Goal: Information Seeking & Learning: Understand process/instructions

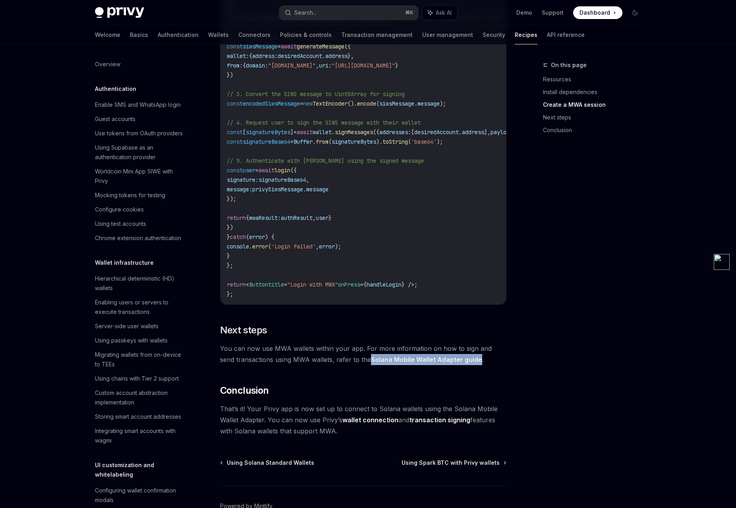
scroll to position [0, 107]
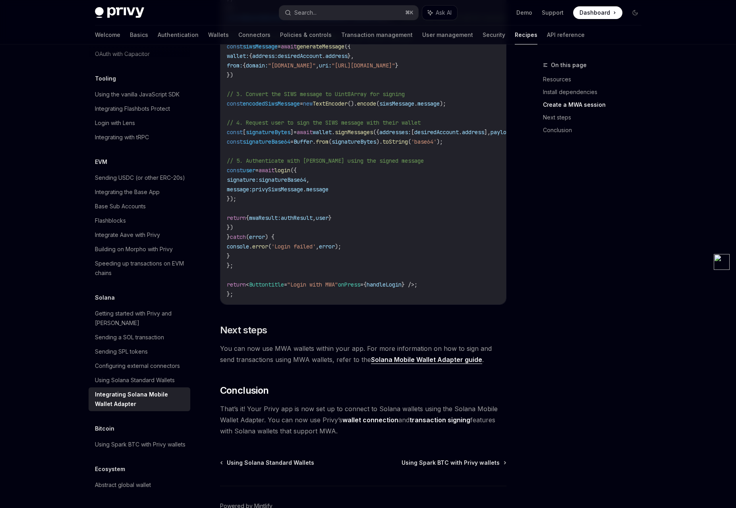
click at [154, 390] on div "Integrating Solana Mobile Wallet Adapter" at bounding box center [140, 399] width 91 height 19
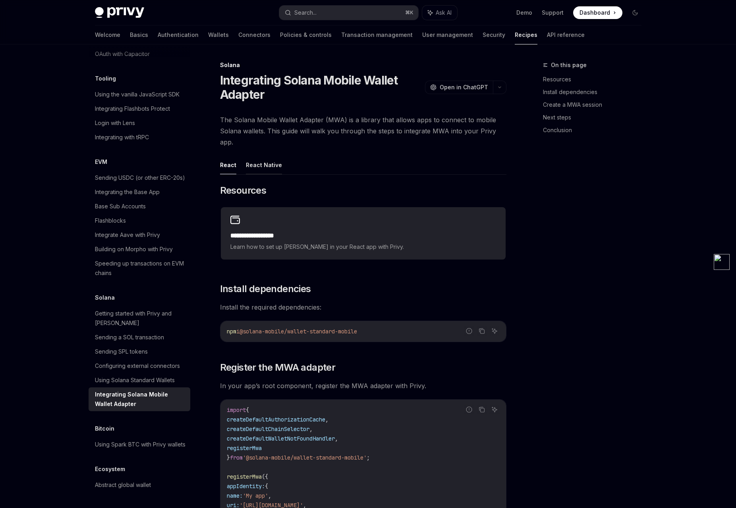
click at [266, 166] on button "React Native" at bounding box center [264, 165] width 36 height 19
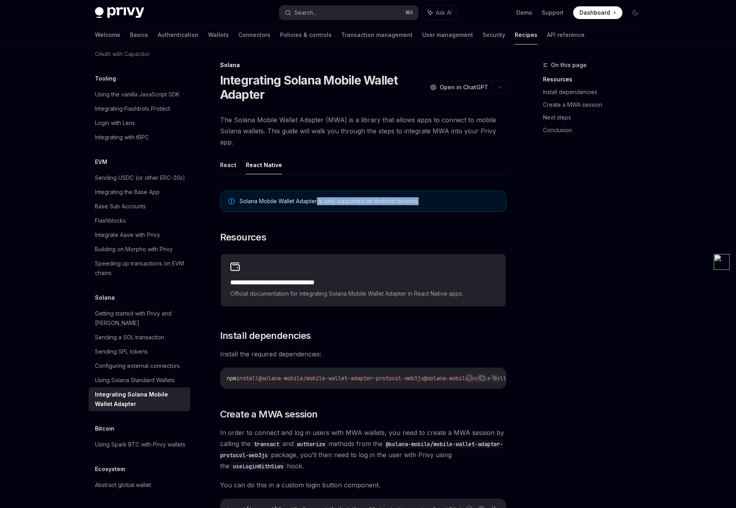
drag, startPoint x: 317, startPoint y: 201, endPoint x: 440, endPoint y: 201, distance: 122.7
click at [440, 201] on span "Solana Mobile Wallet Adapter is only supported on Android devices." at bounding box center [368, 201] width 259 height 8
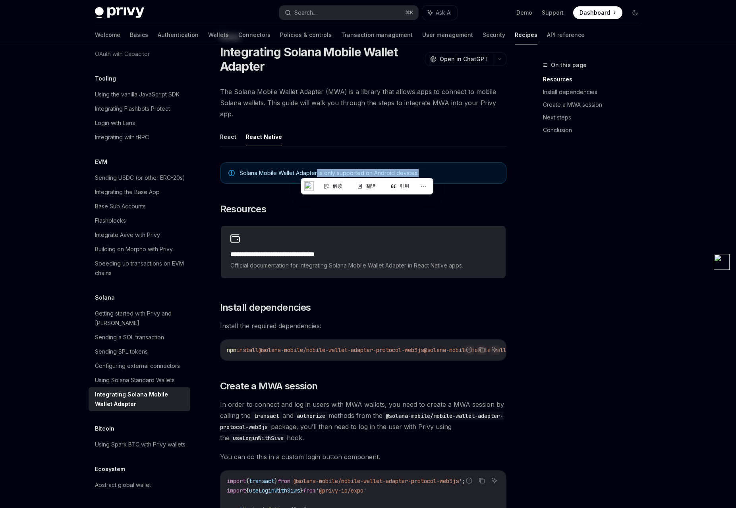
scroll to position [43, 0]
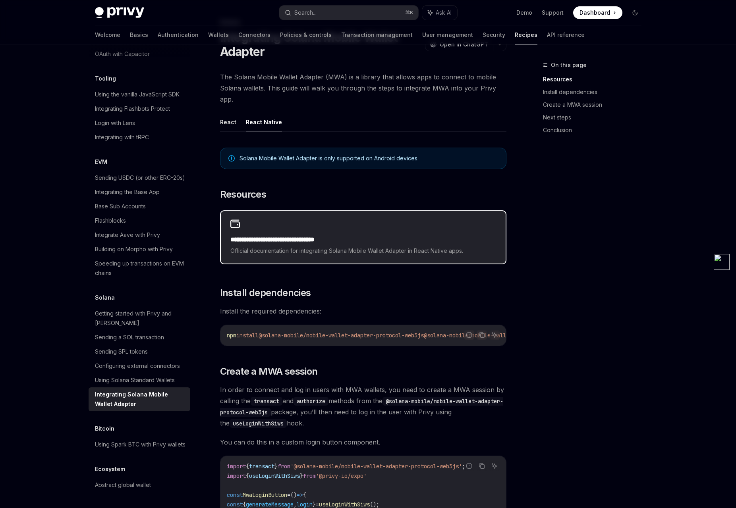
click at [307, 212] on div "**********" at bounding box center [363, 237] width 285 height 52
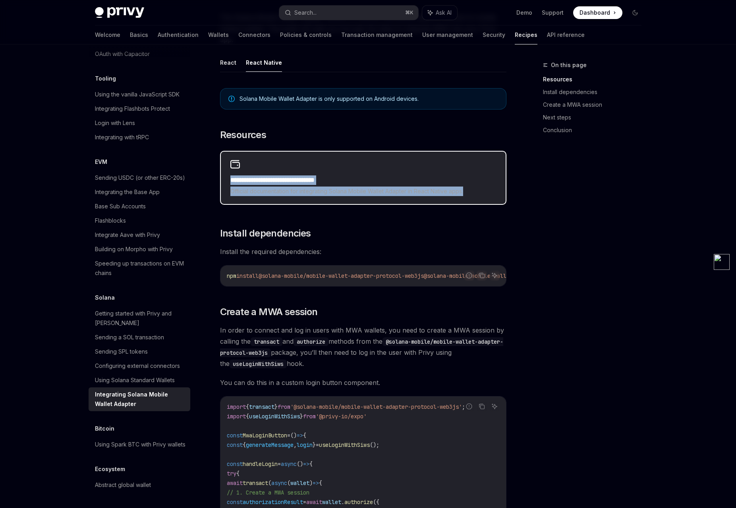
scroll to position [108, 0]
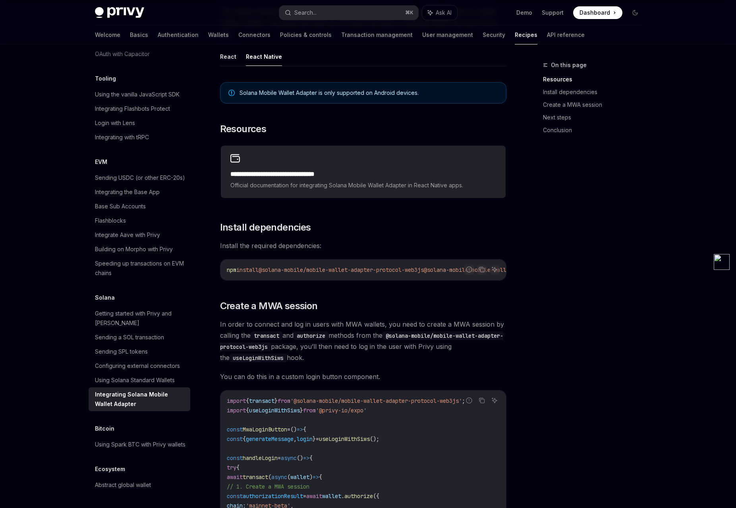
click at [289, 276] on div "npm install @solana-mobile/mobile-wallet-adapter-protocol-web3js @solana-mobile…" at bounding box center [363, 270] width 286 height 21
drag, startPoint x: 267, startPoint y: 269, endPoint x: 419, endPoint y: 270, distance: 151.7
click at [419, 270] on span "@solana-mobile/mobile-wallet-adapter-protocol-web3js" at bounding box center [341, 269] width 165 height 7
click at [416, 285] on div "**********" at bounding box center [363, 498] width 286 height 844
drag, startPoint x: 417, startPoint y: 284, endPoint x: 440, endPoint y: 284, distance: 22.6
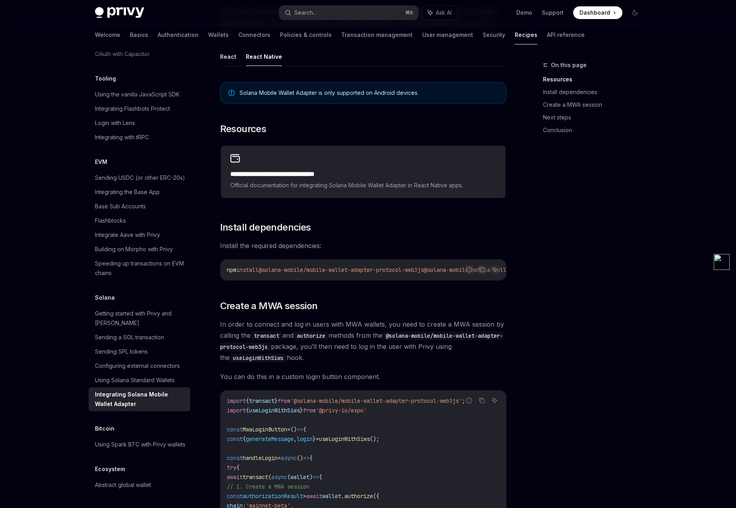
click at [440, 284] on div "**********" at bounding box center [363, 498] width 286 height 844
click at [299, 274] on code "npm install @solana-mobile/mobile-wallet-adapter-protocol-web3js @solana-mobile…" at bounding box center [406, 270] width 359 height 10
drag, startPoint x: 266, startPoint y: 268, endPoint x: 488, endPoint y: 276, distance: 222.1
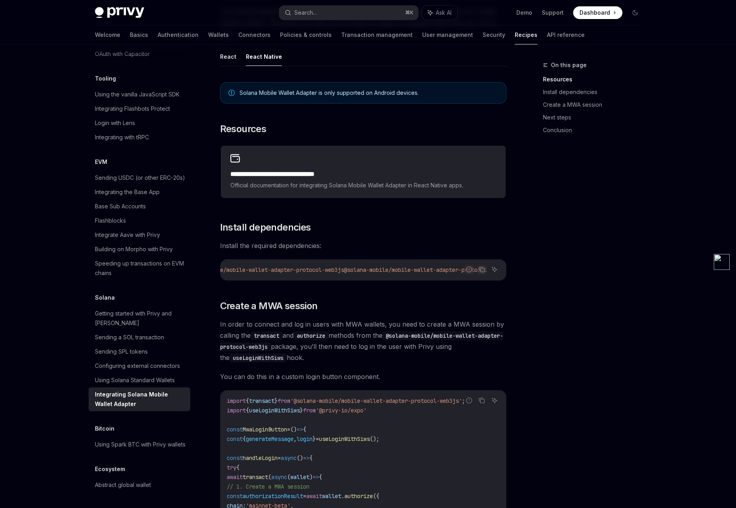
click at [488, 276] on div "npm install @solana-mobile/mobile-wallet-adapter-protocol-web3js @solana-mobile…" at bounding box center [363, 270] width 286 height 21
copy span "@solana-mobile/mobile-wallet-adapter-protocol-web3js @solana-mobile/mobile-wall…"
drag, startPoint x: 455, startPoint y: 282, endPoint x: 446, endPoint y: 282, distance: 9.9
click at [446, 282] on div "Report incorrect code" at bounding box center [469, 282] width 56 height 8
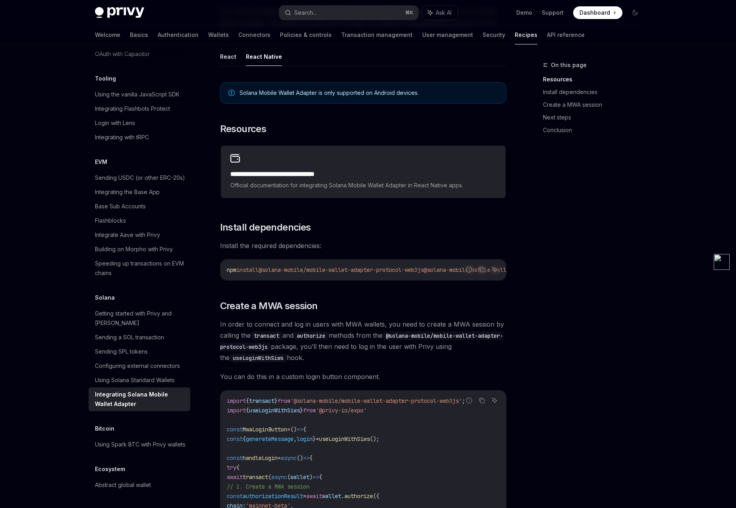
drag, startPoint x: 318, startPoint y: 283, endPoint x: 485, endPoint y: 285, distance: 166.8
click at [485, 281] on div "Report incorrect code Copy Ask AI npm install @solana-mobile/mobile-wallet-adap…" at bounding box center [363, 269] width 286 height 21
drag, startPoint x: 405, startPoint y: 284, endPoint x: 298, endPoint y: 283, distance: 107.2
click at [298, 281] on div "Report incorrect code Copy Ask AI npm install @solana-mobile/mobile-wallet-adap…" at bounding box center [363, 269] width 286 height 21
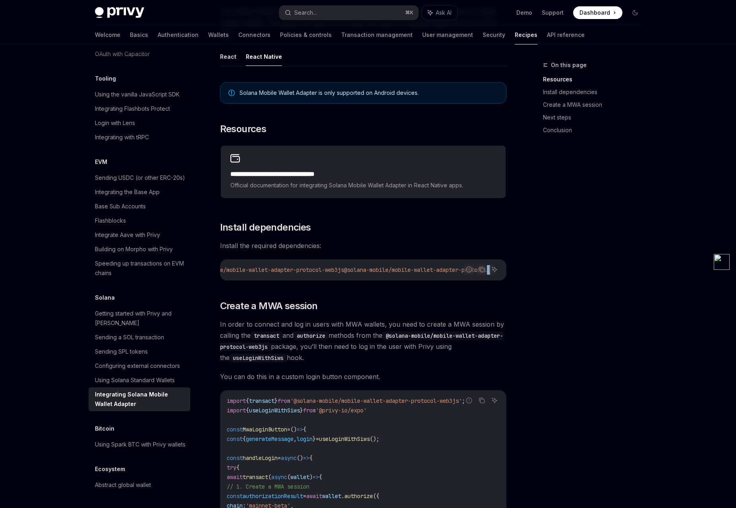
drag, startPoint x: 420, startPoint y: 285, endPoint x: 339, endPoint y: 282, distance: 81.0
click at [339, 282] on div "**********" at bounding box center [363, 498] width 286 height 844
drag, startPoint x: 333, startPoint y: 280, endPoint x: 294, endPoint y: 280, distance: 39.3
click at [294, 280] on div "npm install @solana-mobile/mobile-wallet-adapter-protocol-web3js @solana-mobile…" at bounding box center [363, 270] width 286 height 21
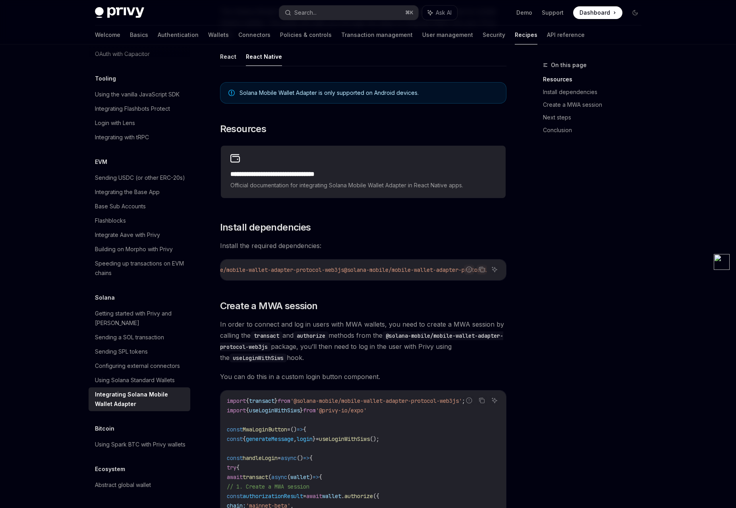
scroll to position [0, 0]
drag, startPoint x: 318, startPoint y: 284, endPoint x: 447, endPoint y: 284, distance: 128.7
click at [450, 281] on div "Report incorrect code Copy Ask AI npm install @solana-mobile/mobile-wallet-adap…" at bounding box center [363, 269] width 286 height 21
click at [337, 281] on div "Report incorrect code Copy Ask AI npm install @solana-mobile/mobile-wallet-adap…" at bounding box center [363, 269] width 286 height 21
drag, startPoint x: 329, startPoint y: 284, endPoint x: 484, endPoint y: 287, distance: 154.9
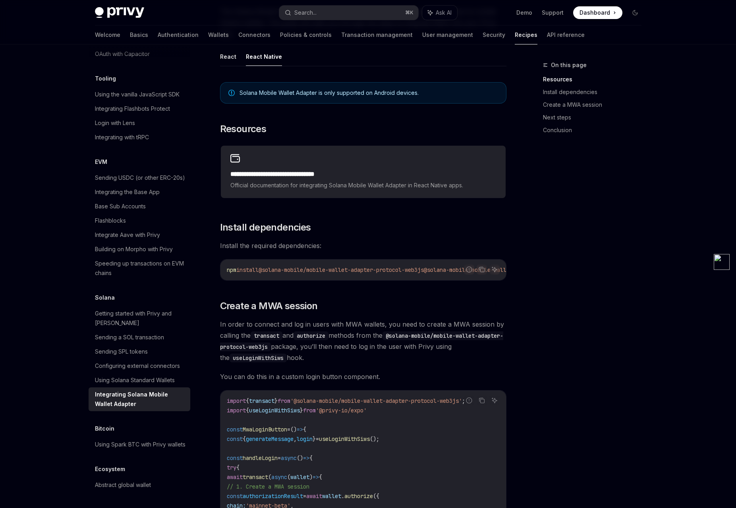
click at [484, 287] on div "**********" at bounding box center [363, 498] width 286 height 844
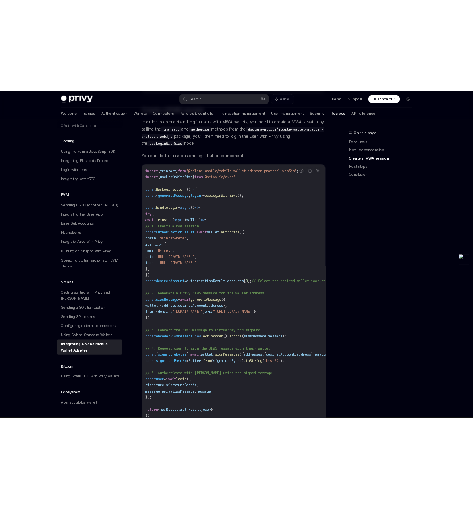
scroll to position [385, 0]
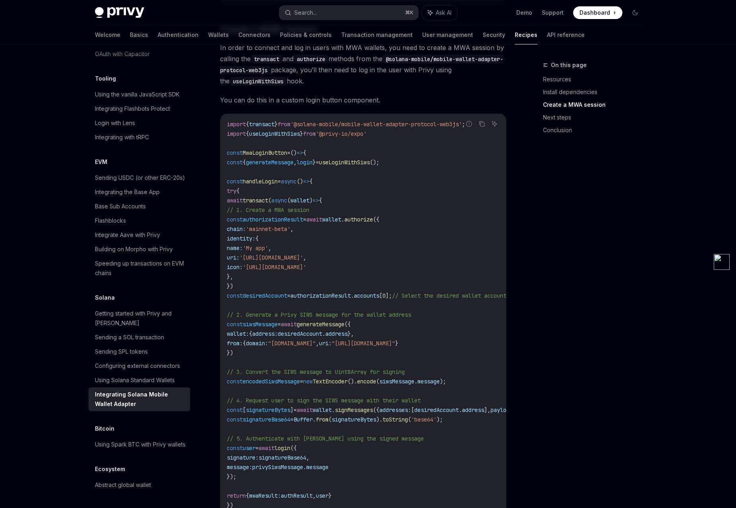
click at [208, 164] on div "**********" at bounding box center [288, 254] width 438 height 1158
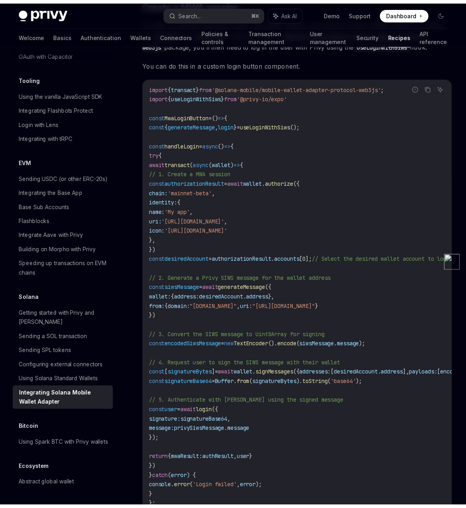
scroll to position [0, 52]
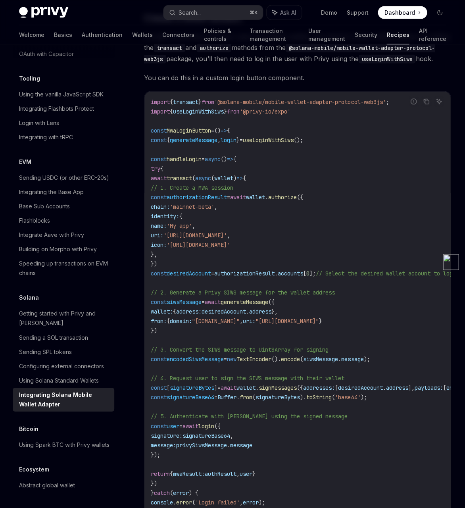
type textarea "*"
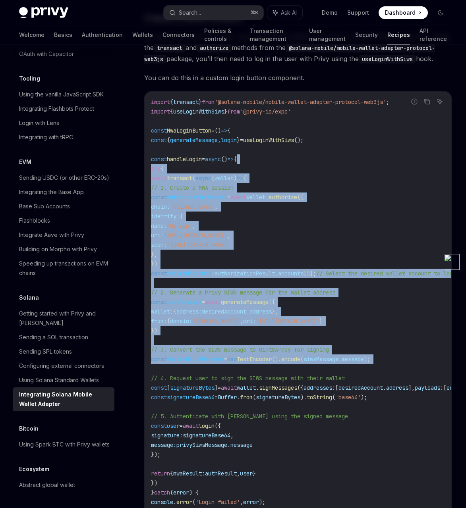
drag, startPoint x: 265, startPoint y: 172, endPoint x: 289, endPoint y: 381, distance: 210.7
click at [289, 381] on code "import { transact } from '@solana-mobile/mobile-wallet-adapter-protocol-web3js'…" at bounding box center [341, 325] width 381 height 457
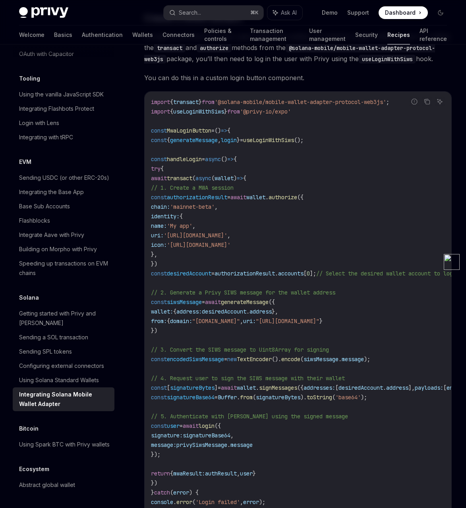
click at [230, 249] on span "'[URL][DOMAIN_NAME]'" at bounding box center [199, 244] width 64 height 7
click at [187, 163] on span "handleLogin" at bounding box center [184, 159] width 35 height 7
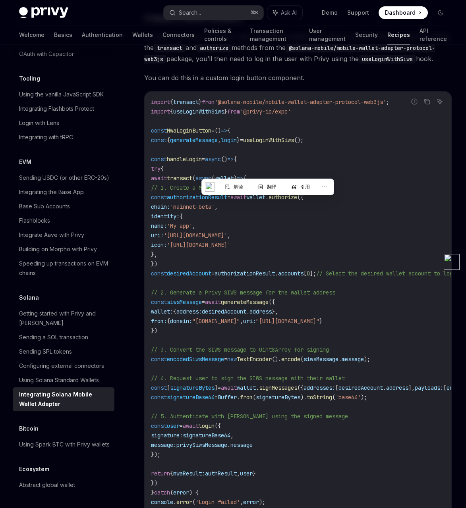
click at [186, 163] on span "handleLogin" at bounding box center [184, 159] width 35 height 7
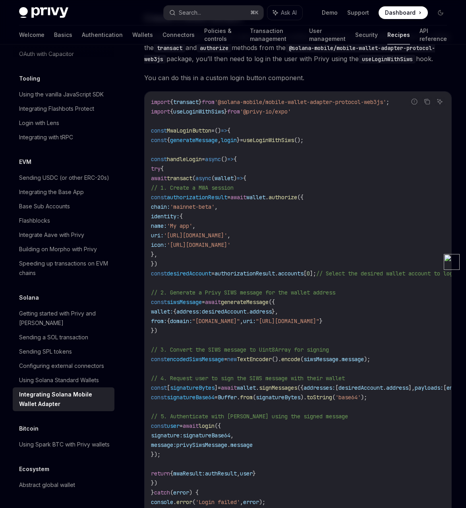
drag, startPoint x: 233, startPoint y: 176, endPoint x: 295, endPoint y: 179, distance: 62.0
click at [295, 179] on code "import { transact } from '@solana-mobile/mobile-wallet-adapter-protocol-web3js'…" at bounding box center [341, 325] width 381 height 457
click at [217, 166] on code "import { transact } from '@solana-mobile/mobile-wallet-adapter-protocol-web3js'…" at bounding box center [341, 325] width 381 height 457
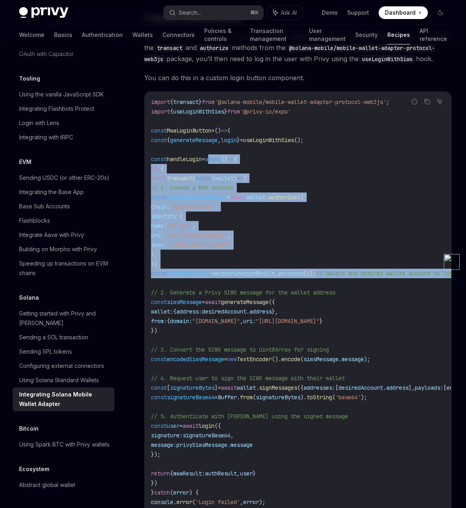
drag, startPoint x: 224, startPoint y: 172, endPoint x: 382, endPoint y: 296, distance: 200.5
click at [382, 296] on code "import { transact } from '@solana-mobile/mobile-wallet-adapter-protocol-web3js'…" at bounding box center [341, 325] width 381 height 457
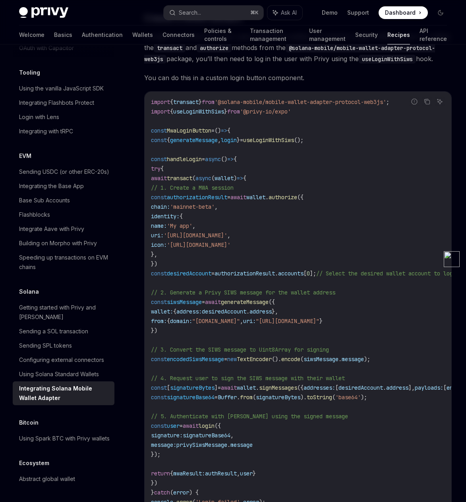
click at [382, 296] on code "import { transact } from '@solana-mobile/mobile-wallet-adapter-protocol-web3js'…" at bounding box center [341, 325] width 381 height 457
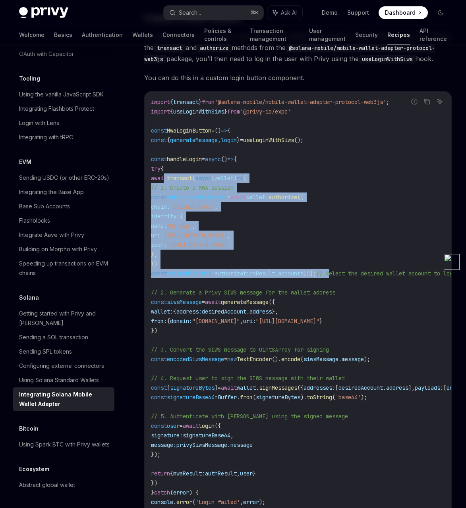
drag, startPoint x: 340, startPoint y: 272, endPoint x: 166, endPoint y: 194, distance: 191.3
click at [166, 194] on code "import { transact } from '@solana-mobile/mobile-wallet-adapter-protocol-web3js'…" at bounding box center [341, 325] width 381 height 457
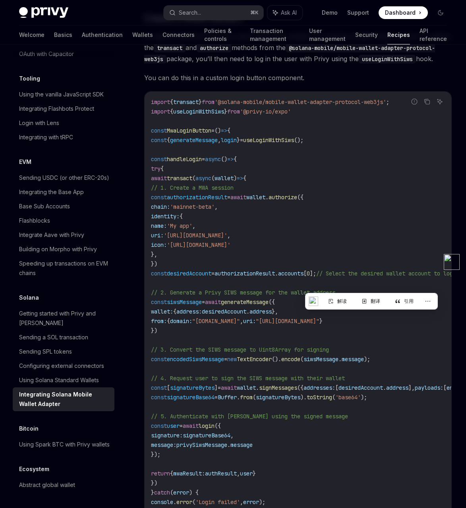
click at [166, 182] on span "await" at bounding box center [159, 178] width 16 height 7
drag, startPoint x: 171, startPoint y: 190, endPoint x: 386, endPoint y: 291, distance: 237.3
click at [386, 291] on code "import { transact } from '@solana-mobile/mobile-wallet-adapter-protocol-web3js'…" at bounding box center [341, 325] width 381 height 457
click at [362, 277] on code "import { transact } from '@solana-mobile/mobile-wallet-adapter-protocol-web3js'…" at bounding box center [341, 325] width 381 height 457
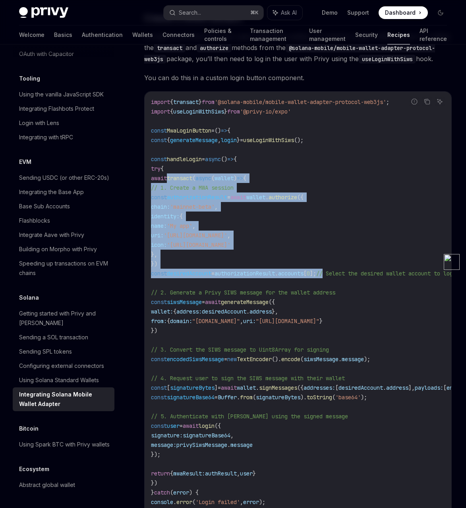
drag, startPoint x: 372, startPoint y: 291, endPoint x: 169, endPoint y: 194, distance: 224.9
click at [169, 194] on code "import { transact } from '@solana-mobile/mobile-wallet-adapter-protocol-web3js'…" at bounding box center [341, 325] width 381 height 457
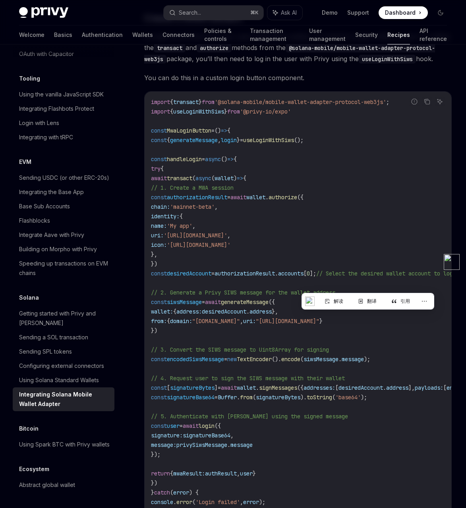
click at [167, 182] on span "await" at bounding box center [159, 178] width 16 height 7
drag, startPoint x: 170, startPoint y: 192, endPoint x: 389, endPoint y: 291, distance: 240.5
click at [389, 291] on code "import { transact } from '@solana-mobile/mobile-wallet-adapter-protocol-web3js'…" at bounding box center [341, 325] width 381 height 457
click at [230, 249] on span "'[URL][DOMAIN_NAME]'" at bounding box center [199, 244] width 64 height 7
click at [290, 144] on span "useLoginWithSiws" at bounding box center [268, 140] width 51 height 7
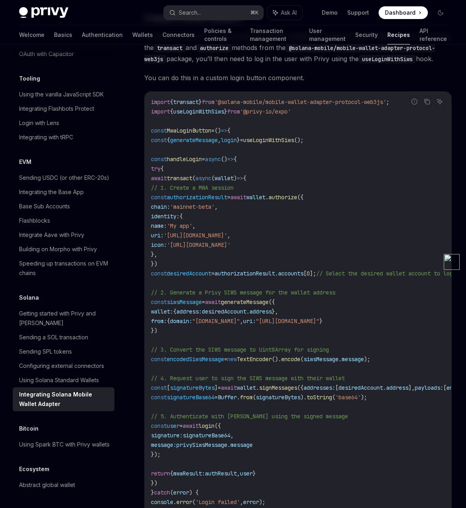
click at [290, 144] on span "useLoginWithSiws" at bounding box center [268, 140] width 51 height 7
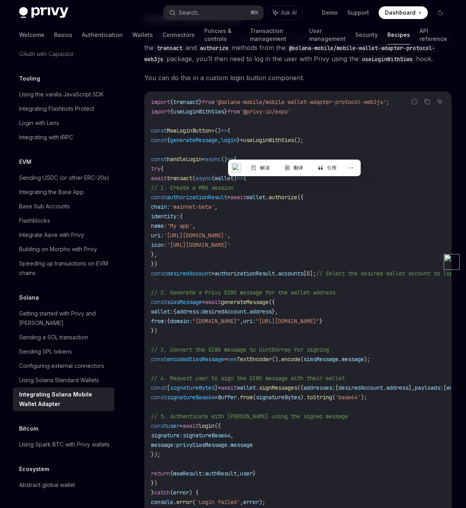
click at [170, 144] on span "{" at bounding box center [168, 140] width 3 height 7
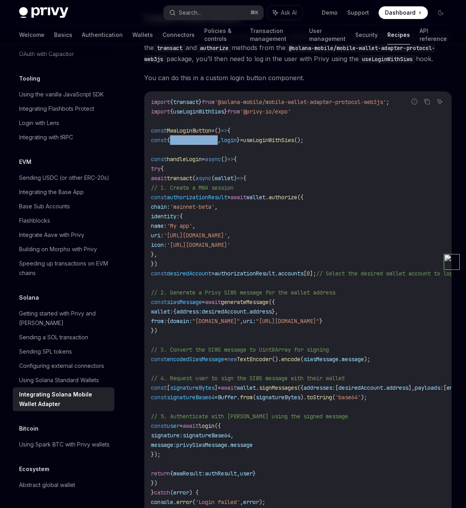
click at [170, 144] on span "{" at bounding box center [168, 140] width 3 height 7
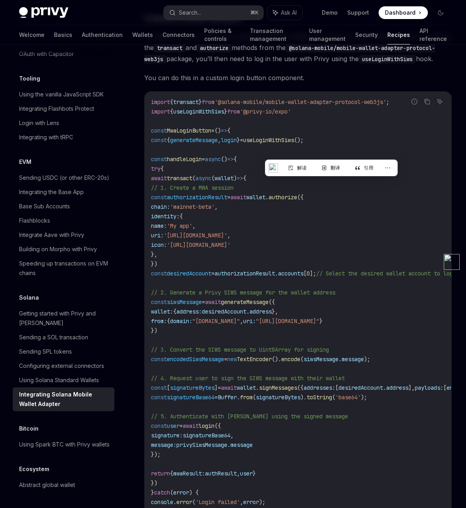
click at [281, 144] on span "useLoginWithSiws" at bounding box center [268, 140] width 51 height 7
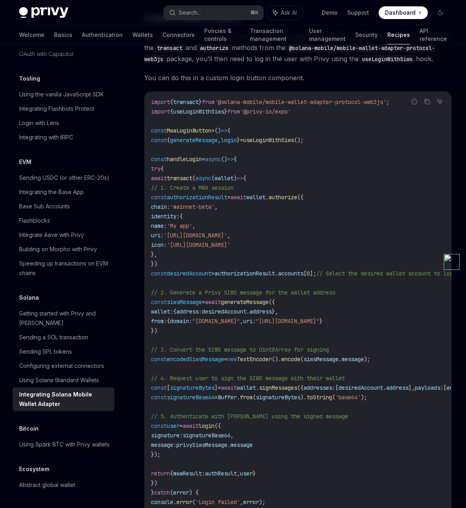
click at [281, 144] on span "useLoginWithSiws" at bounding box center [268, 140] width 51 height 7
click at [288, 149] on code "import { transact } from '@solana-mobile/mobile-wallet-adapter-protocol-web3js'…" at bounding box center [341, 325] width 381 height 457
click at [286, 144] on span "useLoginWithSiws" at bounding box center [268, 140] width 51 height 7
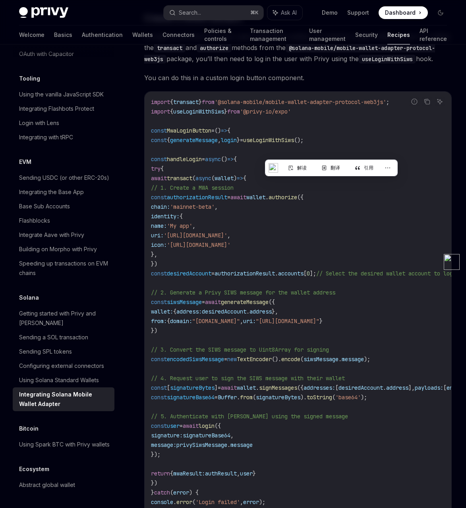
click at [285, 144] on span "useLoginWithSiws" at bounding box center [268, 140] width 51 height 7
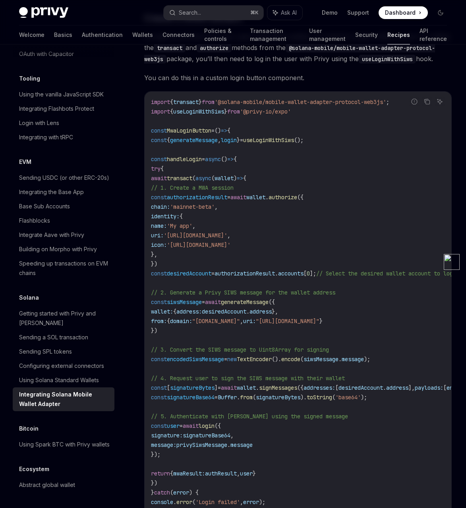
click at [285, 144] on span "useLoginWithSiws" at bounding box center [268, 140] width 51 height 7
click at [350, 153] on code "import { transact } from '@solana-mobile/mobile-wallet-adapter-protocol-web3js'…" at bounding box center [341, 325] width 381 height 457
click at [294, 144] on span "useLoginWithSiws" at bounding box center [268, 140] width 51 height 7
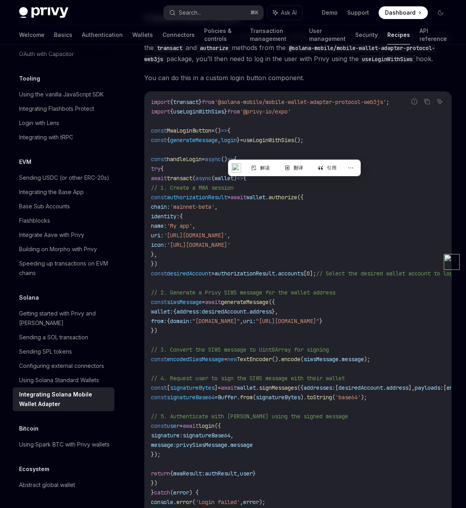
click at [294, 144] on span "useLoginWithSiws" at bounding box center [268, 140] width 51 height 7
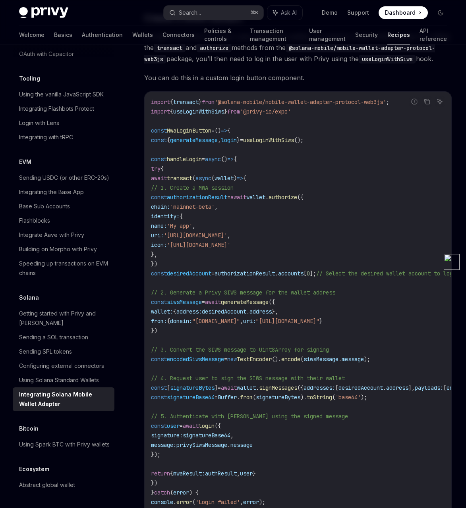
click at [294, 144] on span "useLoginWithSiws" at bounding box center [268, 140] width 51 height 7
click at [360, 150] on code "import { transact } from '@solana-mobile/mobile-wallet-adapter-protocol-web3js'…" at bounding box center [341, 325] width 381 height 457
click at [294, 144] on span "useLoginWithSiws" at bounding box center [268, 140] width 51 height 7
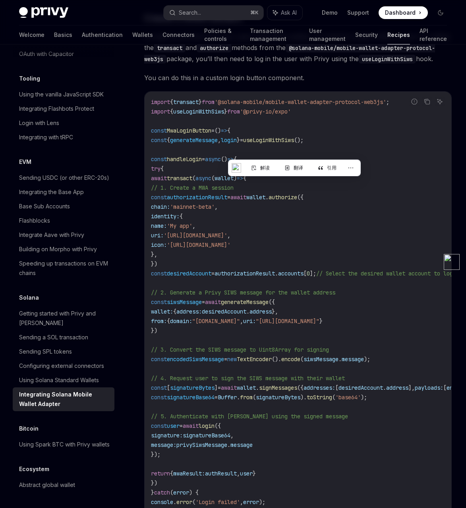
copy span "useLoginWithSiws"
click at [338, 152] on code "import { transact } from '@solana-mobile/mobile-wallet-adapter-protocol-web3js'…" at bounding box center [341, 325] width 381 height 457
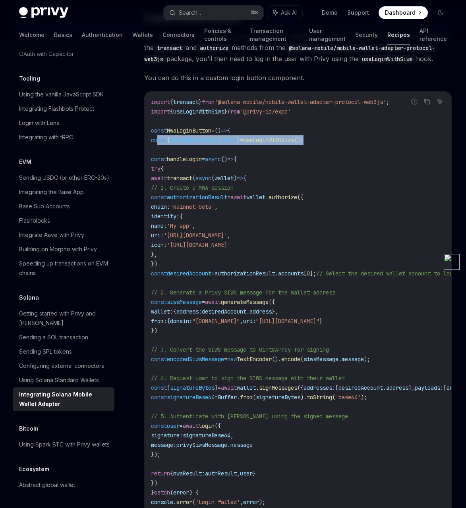
drag, startPoint x: 345, startPoint y: 155, endPoint x: 156, endPoint y: 154, distance: 188.2
click at [156, 154] on code "import { transact } from '@solana-mobile/mobile-wallet-adapter-protocol-web3js'…" at bounding box center [341, 325] width 381 height 457
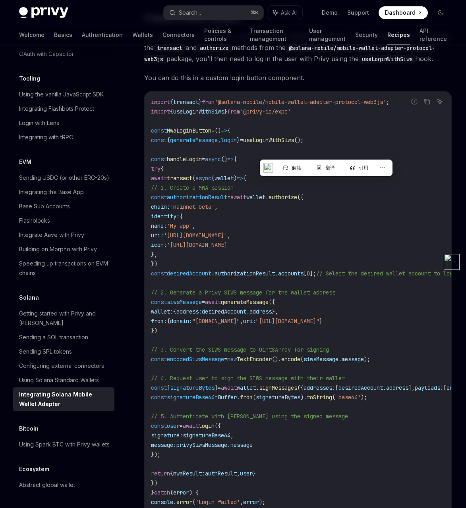
click at [294, 144] on span "useLoginWithSiws" at bounding box center [268, 140] width 51 height 7
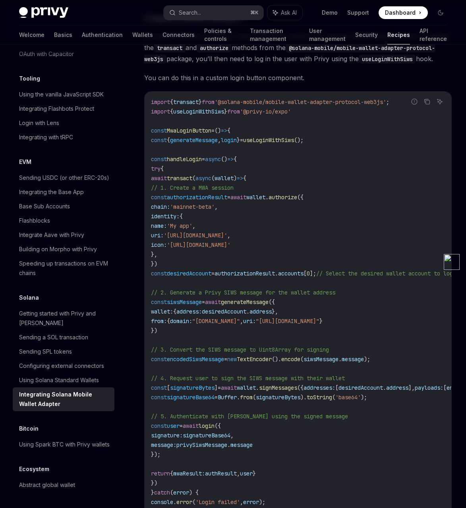
click at [294, 144] on span "useLoginWithSiws" at bounding box center [268, 140] width 51 height 7
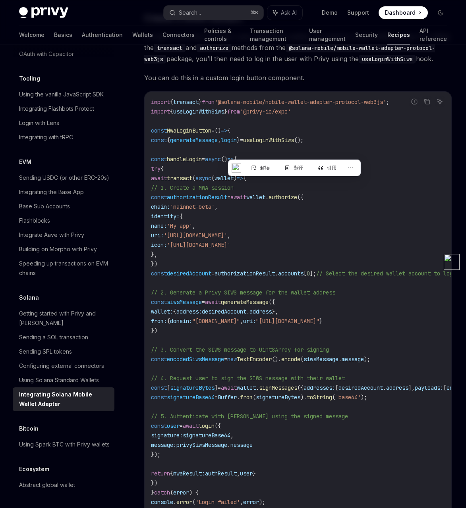
copy span "useLoginWithSiws"
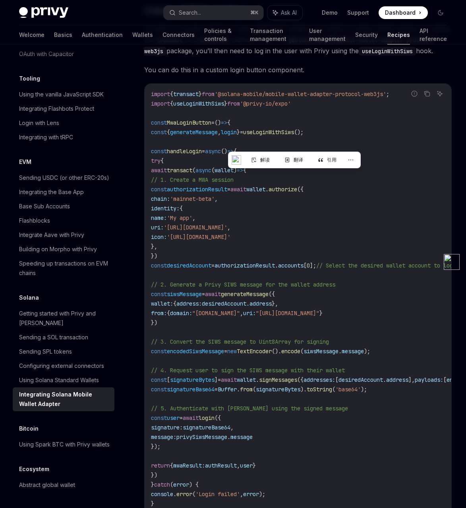
scroll to position [393, 0]
